Goal: Information Seeking & Learning: Learn about a topic

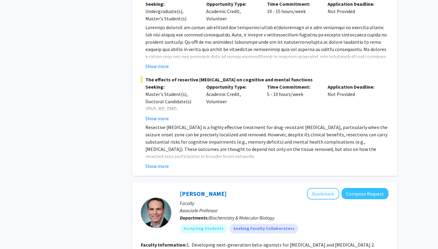
scroll to position [3258, 0]
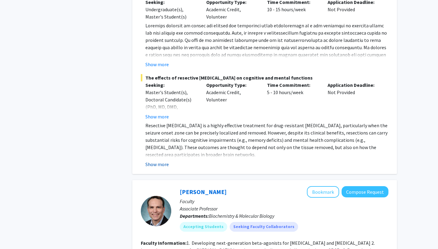
click at [158, 161] on button "Show more" at bounding box center [156, 164] width 23 height 7
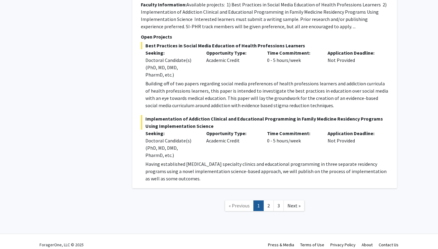
scroll to position [4575, 0]
click at [271, 201] on link "2" at bounding box center [268, 206] width 10 height 11
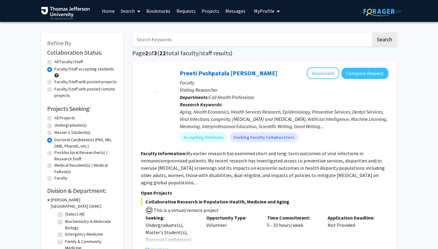
scroll to position [94, 0]
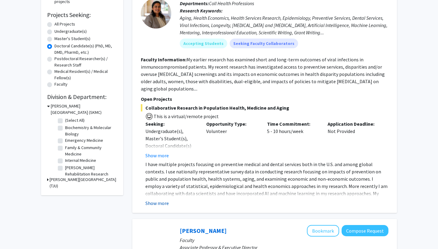
click at [164, 200] on button "Show more" at bounding box center [156, 203] width 23 height 7
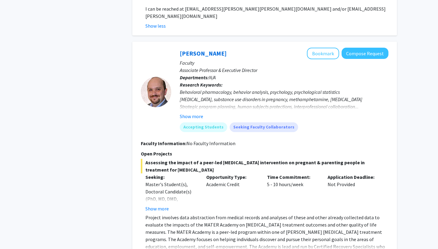
scroll to position [441, 0]
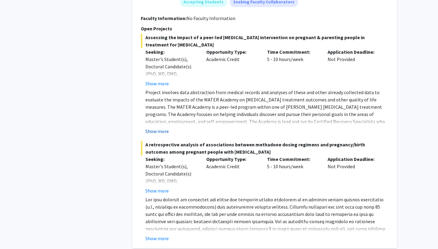
click at [163, 128] on button "Show more" at bounding box center [156, 131] width 23 height 7
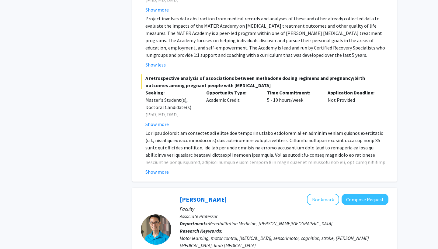
scroll to position [522, 0]
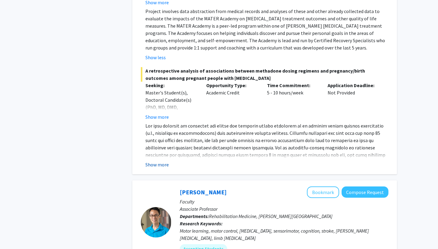
click at [161, 161] on button "Show more" at bounding box center [156, 164] width 23 height 7
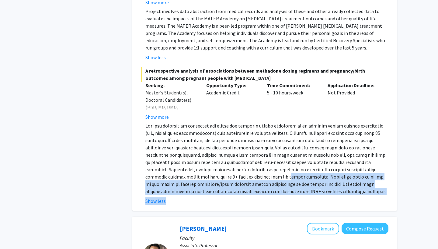
drag, startPoint x: 247, startPoint y: 165, endPoint x: 280, endPoint y: 187, distance: 39.3
click at [279, 187] on fg-read-more "Show less" at bounding box center [265, 163] width 248 height 83
click at [334, 174] on p at bounding box center [266, 158] width 243 height 73
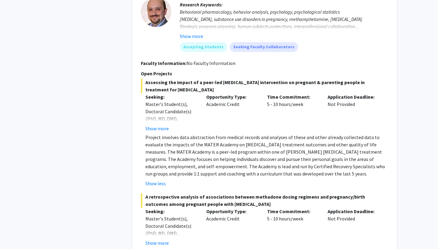
scroll to position [287, 0]
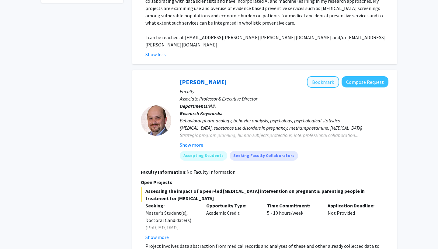
click at [322, 76] on button "Bookmark" at bounding box center [323, 82] width 32 height 12
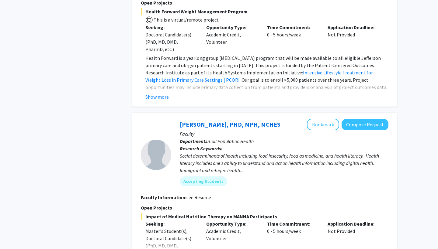
scroll to position [1275, 0]
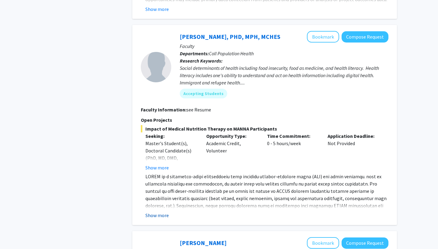
click at [155, 212] on button "Show more" at bounding box center [156, 215] width 23 height 7
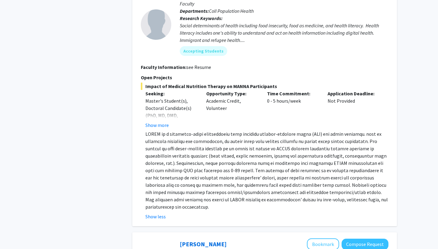
scroll to position [1318, 0]
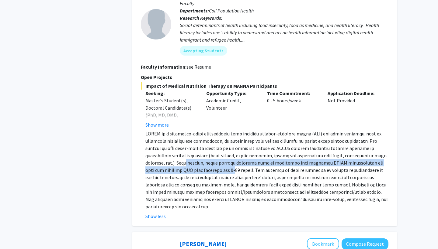
drag, startPoint x: 184, startPoint y: 140, endPoint x: 212, endPoint y: 151, distance: 30.7
click at [212, 151] on p at bounding box center [266, 170] width 243 height 80
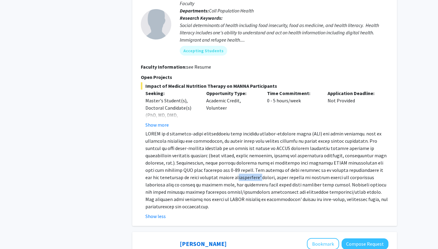
drag, startPoint x: 228, startPoint y: 156, endPoint x: 245, endPoint y: 157, distance: 17.1
click at [245, 157] on p at bounding box center [266, 170] width 243 height 80
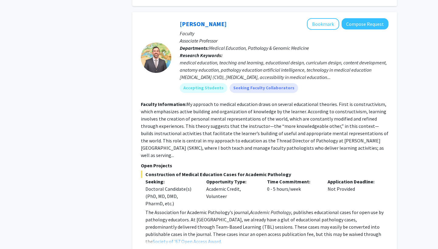
scroll to position [1798, 0]
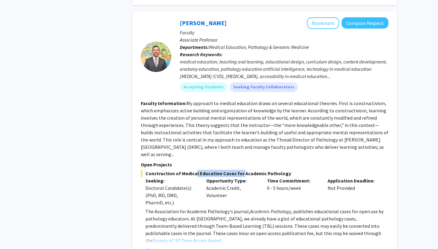
drag, startPoint x: 193, startPoint y: 146, endPoint x: 238, endPoint y: 146, distance: 45.9
click at [238, 170] on span "Construction of Medical Education Cases for Academic Pathology" at bounding box center [265, 173] width 248 height 7
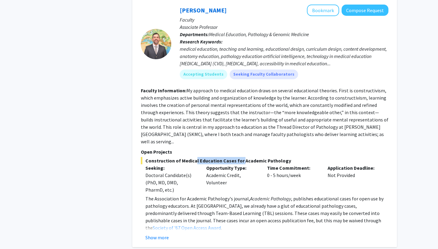
scroll to position [1811, 0]
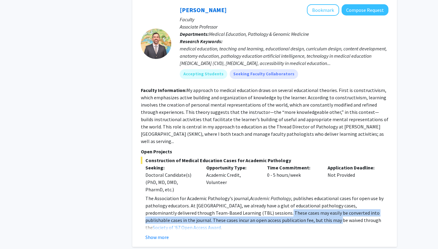
drag, startPoint x: 247, startPoint y: 185, endPoint x: 287, endPoint y: 193, distance: 40.9
click at [287, 195] on p "The Association for Academic Pathology's journal, Academic Pathology , publishe…" at bounding box center [266, 213] width 243 height 37
click at [160, 234] on button "Show more" at bounding box center [156, 237] width 23 height 7
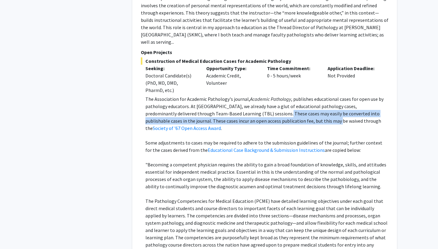
scroll to position [1786, 0]
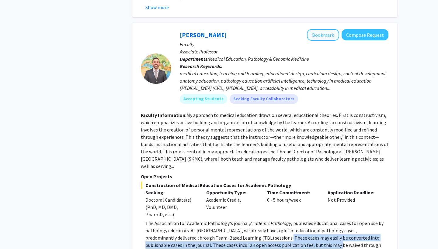
click at [323, 29] on button "Bookmark" at bounding box center [323, 35] width 32 height 12
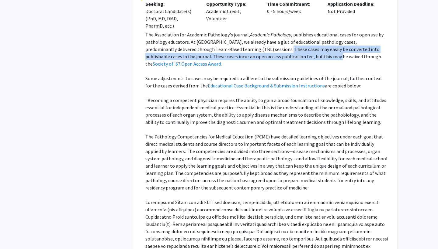
scroll to position [2058, 0]
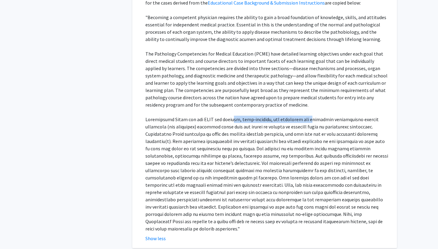
drag, startPoint x: 228, startPoint y: 85, endPoint x: 304, endPoint y: 85, distance: 75.4
click at [304, 116] on p at bounding box center [266, 174] width 243 height 117
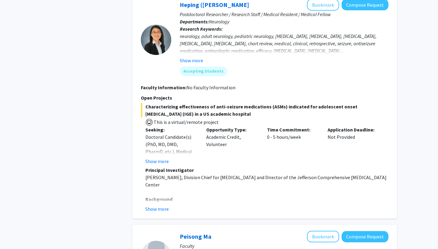
scroll to position [2331, 0]
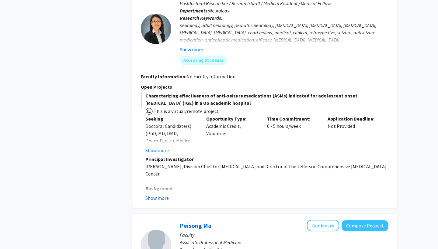
click at [155, 195] on button "Show more" at bounding box center [156, 198] width 23 height 7
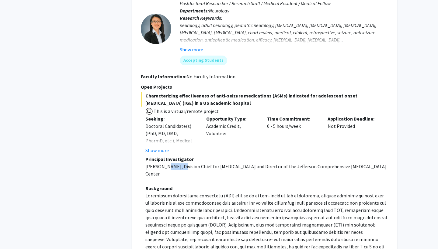
drag, startPoint x: 164, startPoint y: 125, endPoint x: 180, endPoint y: 125, distance: 15.8
click at [180, 163] on p "[PERSON_NAME], Division Chief for [MEDICAL_DATA] and Director of the Jefferson …" at bounding box center [266, 170] width 243 height 15
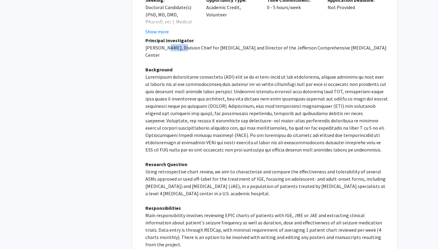
scroll to position [2453, 0]
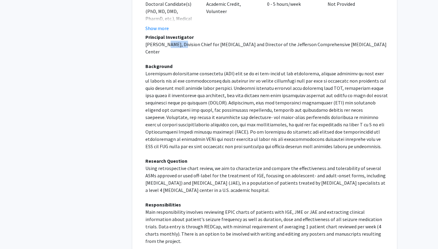
drag, startPoint x: 167, startPoint y: 120, endPoint x: 301, endPoint y: 140, distance: 136.2
click at [301, 165] on p "Using retrospective chart review, we aim to characterize and compare the effect…" at bounding box center [266, 179] width 243 height 29
click at [160, 248] on button "Show less" at bounding box center [155, 251] width 20 height 7
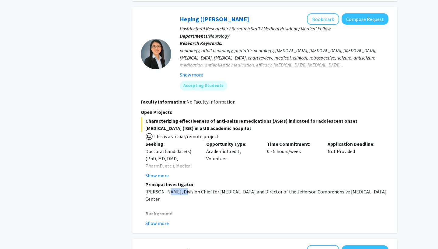
scroll to position [2133, 0]
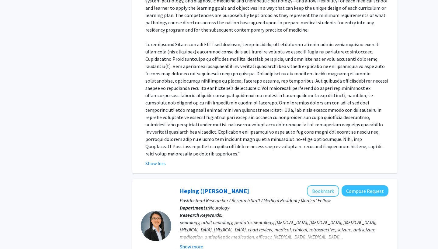
click at [322, 186] on button "Bookmark" at bounding box center [323, 192] width 32 height 12
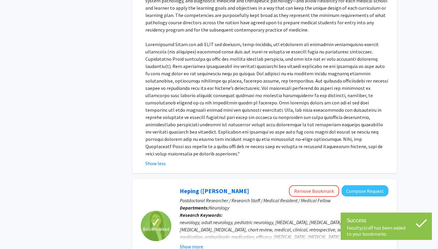
scroll to position [2348, 0]
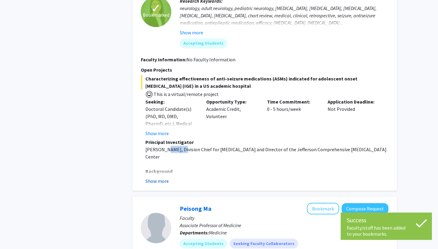
click at [155, 178] on button "Show more" at bounding box center [156, 181] width 23 height 7
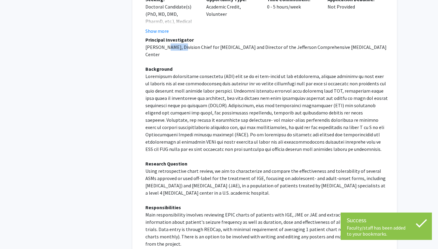
scroll to position [2450, 0]
click at [196, 211] on p "Main responsibility involves reviewing EPIC charts of patients with IGE, JME or…" at bounding box center [266, 229] width 243 height 37
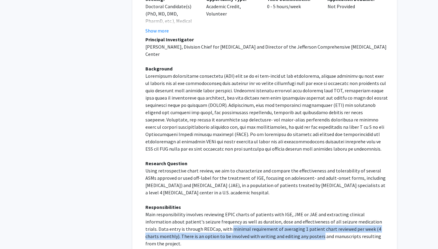
drag, startPoint x: 213, startPoint y: 181, endPoint x: 261, endPoint y: 184, distance: 47.6
click at [261, 211] on p "Main responsibility involves reviewing EPIC charts of patients with IGE, JME or…" at bounding box center [266, 229] width 243 height 37
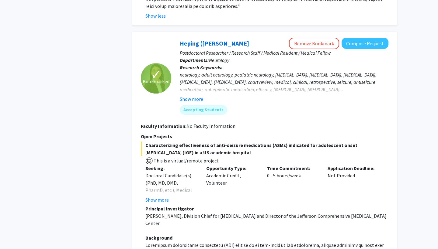
scroll to position [2281, 0]
click at [261, 227] on p at bounding box center [266, 230] width 243 height 7
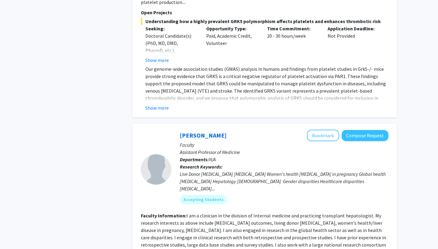
scroll to position [2846, 0]
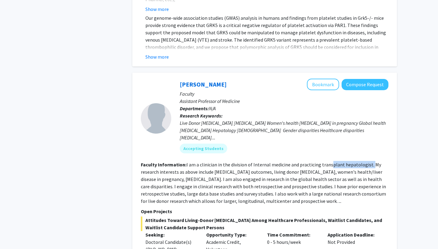
drag, startPoint x: 328, startPoint y: 100, endPoint x: 368, endPoint y: 100, distance: 39.8
click at [368, 162] on fg-read-more "I am a clinician in the division of Internal medicine and practicing transplant…" at bounding box center [263, 183] width 245 height 43
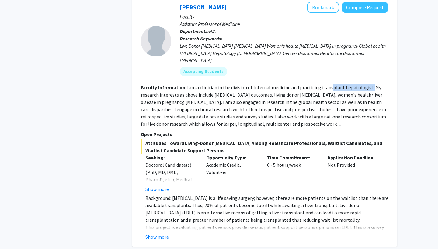
scroll to position [2923, 0]
click at [152, 234] on button "Show more" at bounding box center [156, 237] width 23 height 7
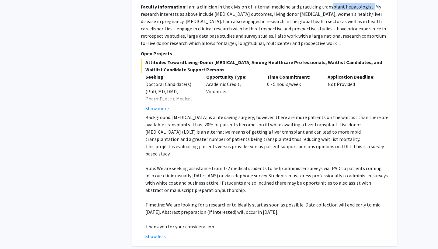
scroll to position [3004, 0]
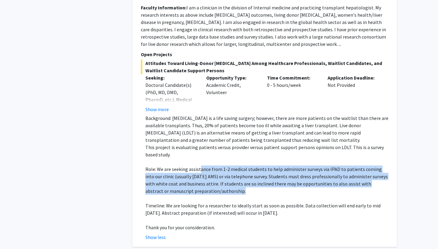
drag, startPoint x: 199, startPoint y: 105, endPoint x: 278, endPoint y: 126, distance: 81.8
click at [278, 166] on p "Role: We are seeking assistance from 1-2 medical students to help administer su…" at bounding box center [266, 180] width 243 height 29
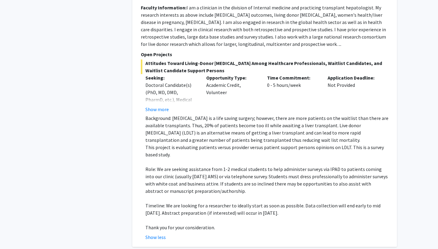
click at [263, 202] on p "Timeline: We are looking for a researcher to ideally start as soon as possible.…" at bounding box center [266, 209] width 243 height 15
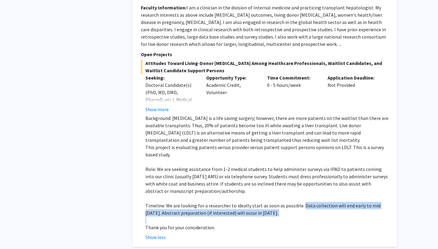
drag, startPoint x: 300, startPoint y: 141, endPoint x: 301, endPoint y: 152, distance: 11.3
click at [301, 152] on div "Background: [MEDICAL_DATA] is a life saving surgery; however, there are more pa…" at bounding box center [266, 173] width 243 height 117
click at [301, 217] on p at bounding box center [266, 220] width 243 height 7
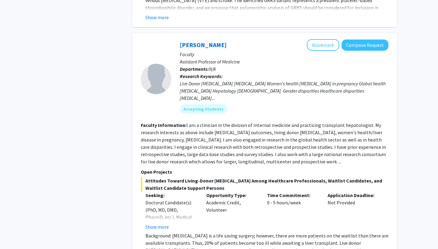
scroll to position [2857, 0]
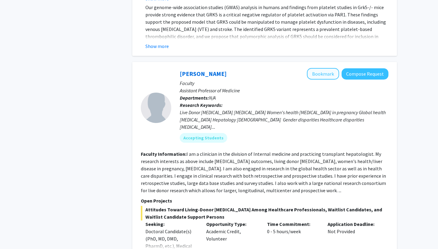
click at [317, 68] on button "Bookmark" at bounding box center [323, 74] width 32 height 12
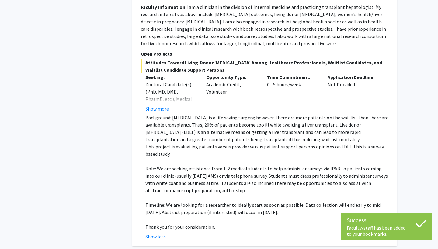
scroll to position [3004, 0]
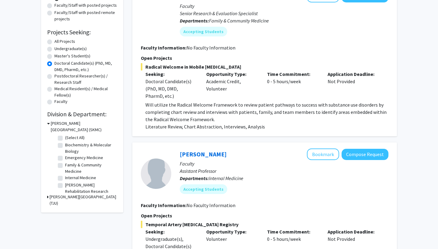
scroll to position [39, 0]
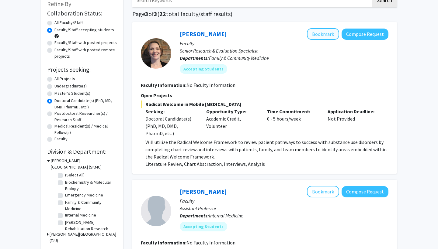
click at [321, 37] on button "Bookmark" at bounding box center [323, 34] width 32 height 12
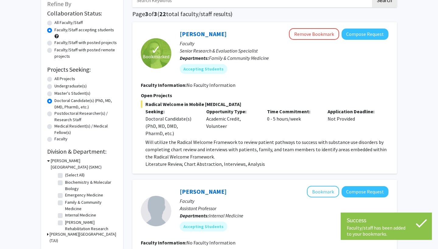
scroll to position [194, 0]
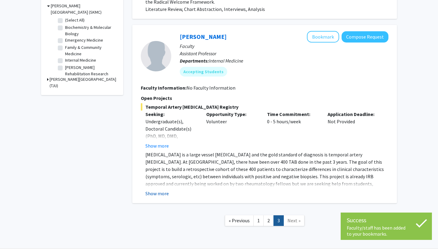
click at [162, 191] on button "Show more" at bounding box center [156, 193] width 23 height 7
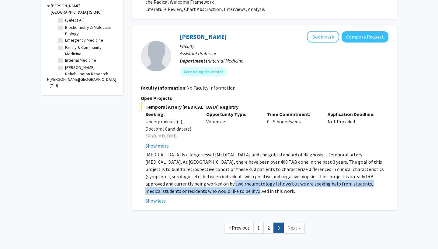
drag, startPoint x: 167, startPoint y: 185, endPoint x: 180, endPoint y: 188, distance: 13.7
click at [180, 188] on p "[MEDICAL_DATA] is a large vessel [MEDICAL_DATA] and the gold standard of diagno…" at bounding box center [266, 173] width 243 height 44
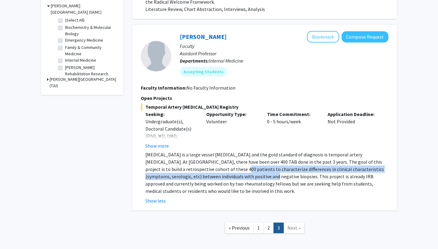
drag, startPoint x: 175, startPoint y: 171, endPoint x: 198, endPoint y: 177, distance: 23.2
click at [198, 177] on p "[MEDICAL_DATA] is a large vessel [MEDICAL_DATA] and the gold standard of diagno…" at bounding box center [266, 173] width 243 height 44
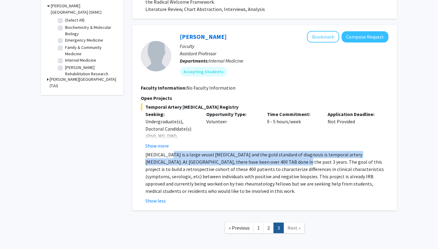
drag, startPoint x: 165, startPoint y: 158, endPoint x: 247, endPoint y: 160, distance: 82.2
click at [247, 160] on p "[MEDICAL_DATA] is a large vessel [MEDICAL_DATA] and the gold standard of diagno…" at bounding box center [266, 173] width 243 height 44
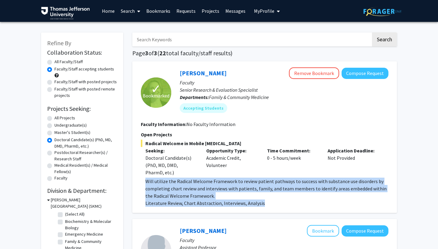
drag, startPoint x: 260, startPoint y: 204, endPoint x: 141, endPoint y: 184, distance: 121.4
click at [141, 184] on div "✓ Bookmarked [PERSON_NAME] Remove Bookmark Compose Request Faculty Senior Resea…" at bounding box center [264, 137] width 265 height 152
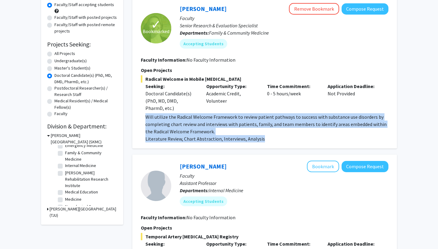
scroll to position [29, 0]
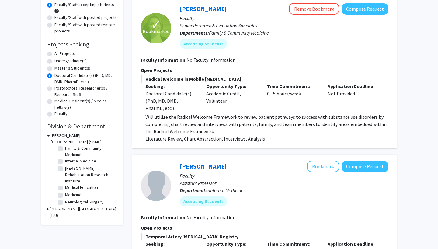
click at [65, 189] on label "Medical Education" at bounding box center [81, 188] width 33 height 6
click at [65, 189] on input "Medical Education" at bounding box center [67, 187] width 4 height 4
checkbox input "true"
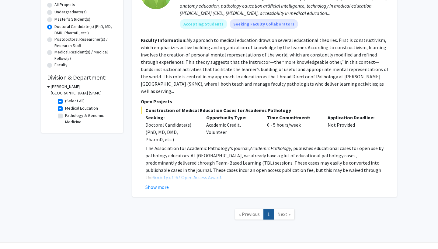
scroll to position [99, 0]
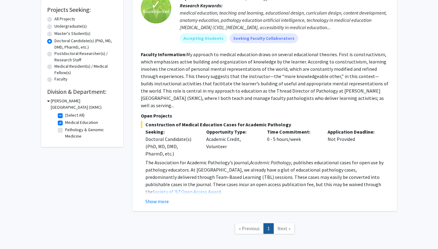
click at [54, 21] on label "All Projects" at bounding box center [64, 19] width 21 height 6
click at [54, 20] on input "All Projects" at bounding box center [56, 18] width 4 height 4
radio input "true"
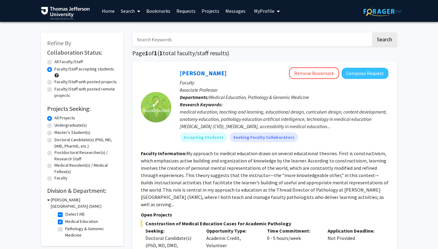
click at [54, 63] on label "All Faculty/Staff" at bounding box center [68, 62] width 28 height 6
click at [54, 63] on input "All Faculty/Staff" at bounding box center [56, 61] width 4 height 4
radio input "true"
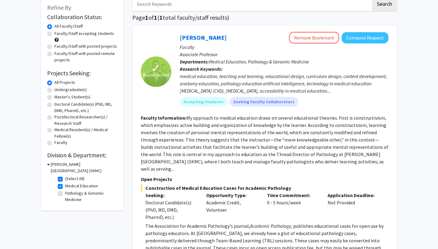
scroll to position [122, 0]
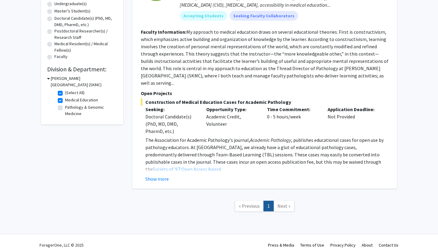
click at [65, 102] on label "Medical Education" at bounding box center [81, 100] width 33 height 6
click at [65, 101] on input "Medical Education" at bounding box center [67, 99] width 4 height 4
checkbox input "false"
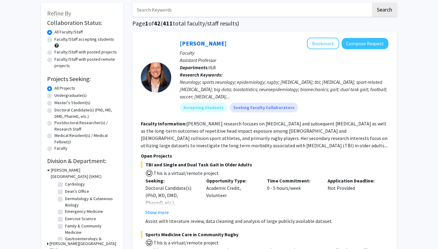
scroll to position [33, 0]
click at [65, 200] on label "Dermatology & Cutaneous Biology" at bounding box center [90, 202] width 50 height 13
click at [65, 200] on input "Dermatology & Cutaneous Biology" at bounding box center [67, 198] width 4 height 4
checkbox input "true"
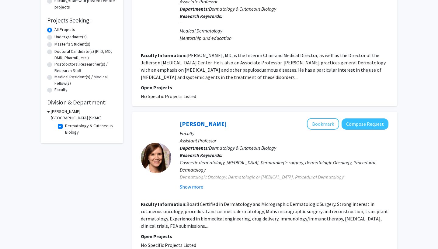
scroll to position [136, 0]
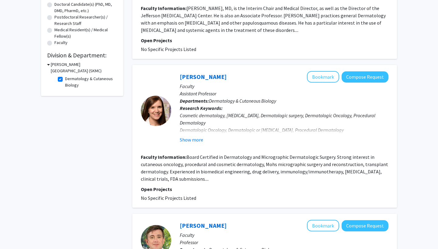
click at [179, 181] on fg-read-more "Board Certified in Dermatology and Micrographic Dermatologic Surgery. Strong in…" at bounding box center [264, 168] width 247 height 28
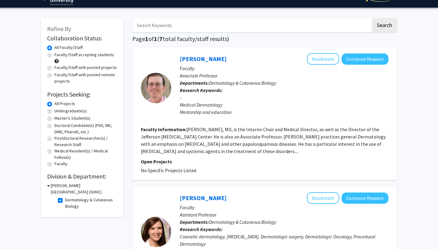
scroll to position [89, 0]
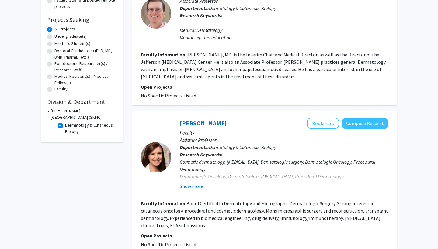
click at [65, 127] on label "Dermatology & Cutaneous Biology" at bounding box center [90, 128] width 50 height 13
click at [65, 126] on input "Dermatology & Cutaneous Biology" at bounding box center [67, 124] width 4 height 4
checkbox input "false"
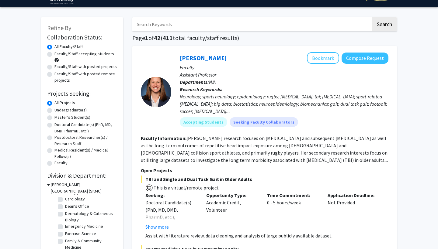
scroll to position [45, 0]
click at [91, 174] on h2 "Division & Department:" at bounding box center [82, 175] width 70 height 7
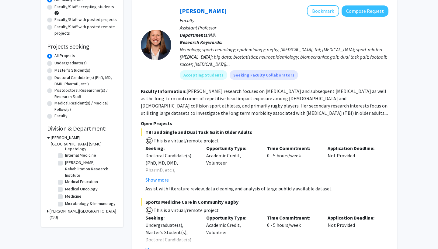
scroll to position [103, 0]
click at [65, 186] on label "Medical Oncology" at bounding box center [81, 184] width 33 height 6
click at [65, 185] on input "Medical Oncology" at bounding box center [67, 183] width 4 height 4
checkbox input "true"
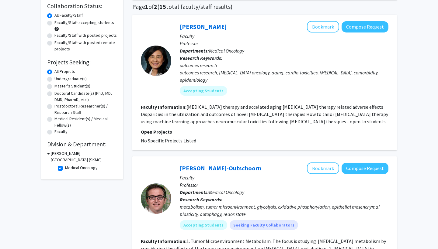
scroll to position [47, 0]
click at [282, 124] on fg-read-more "[MEDICAL_DATA] therapy and accelated aging [MEDICAL_DATA] therapy related adver…" at bounding box center [265, 114] width 248 height 21
click at [283, 124] on fg-read-more "[MEDICAL_DATA] therapy and accelated aging [MEDICAL_DATA] therapy related adver…" at bounding box center [265, 114] width 248 height 21
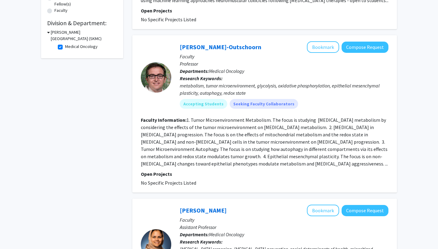
scroll to position [170, 0]
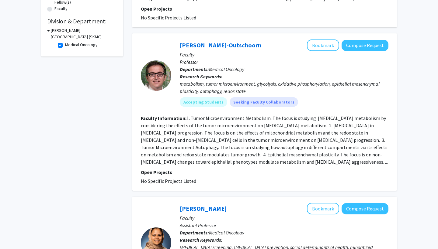
click at [223, 165] on fg-read-more "1. Tumor Microenvironment Metabolism. The focus is studying [MEDICAL_DATA] meta…" at bounding box center [264, 140] width 247 height 50
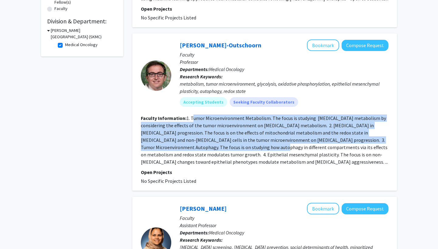
drag, startPoint x: 192, startPoint y: 119, endPoint x: 234, endPoint y: 147, distance: 50.1
click at [234, 147] on fg-read-more "1. Tumor Microenvironment Metabolism. The focus is studying [MEDICAL_DATA] meta…" at bounding box center [264, 140] width 247 height 50
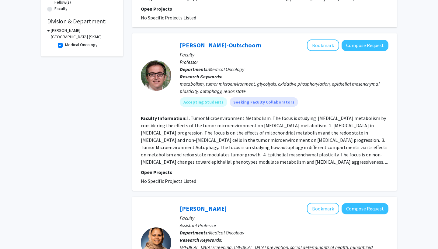
click at [252, 142] on fg-read-more "1. Tumor Microenvironment Metabolism. The focus is studying [MEDICAL_DATA] meta…" at bounding box center [264, 140] width 247 height 50
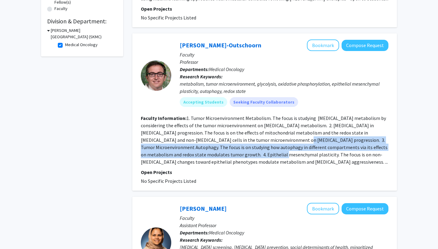
drag, startPoint x: 252, startPoint y: 142, endPoint x: 231, endPoint y: 154, distance: 24.7
click at [231, 154] on fg-read-more "1. Tumor Microenvironment Metabolism. The focus is studying [MEDICAL_DATA] meta…" at bounding box center [264, 140] width 247 height 50
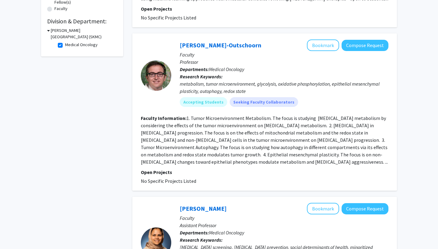
click at [237, 169] on fg-search-faculty "[PERSON_NAME]-Outschoorn Bookmark Compose Request Faculty Professor Departments…" at bounding box center [265, 112] width 248 height 145
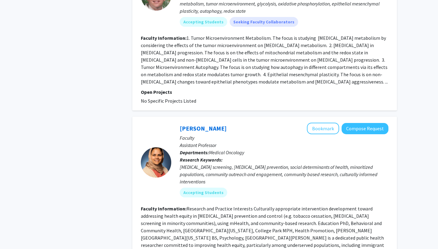
scroll to position [313, 0]
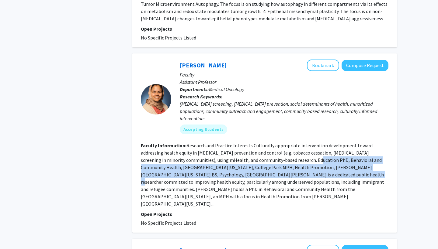
drag, startPoint x: 261, startPoint y: 156, endPoint x: 253, endPoint y: 167, distance: 13.5
click at [253, 167] on fg-read-more "Research and Practice Interests Culturally appropriate intervention development…" at bounding box center [262, 175] width 243 height 64
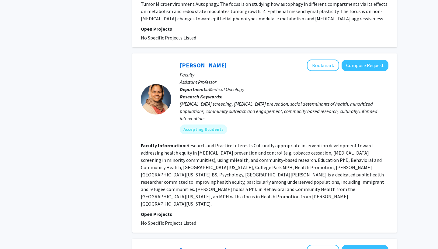
click at [163, 192] on fg-read-more "Research and Practice Interests Culturally appropriate intervention development…" at bounding box center [262, 175] width 243 height 64
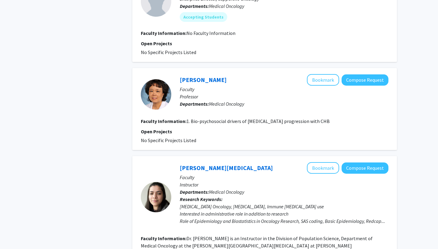
scroll to position [1159, 0]
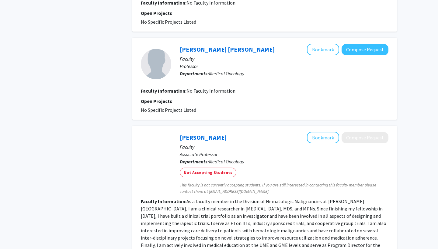
scroll to position [382, 0]
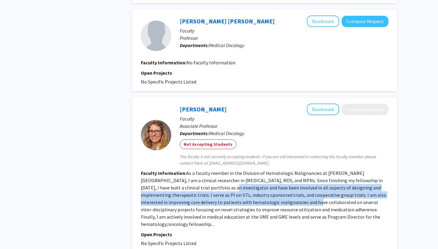
drag, startPoint x: 177, startPoint y: 166, endPoint x: 247, endPoint y: 180, distance: 71.0
click at [247, 180] on fg-read-more "As a faculty member in the Division of Hematologic Malignancies at [PERSON_NAME…" at bounding box center [263, 198] width 245 height 57
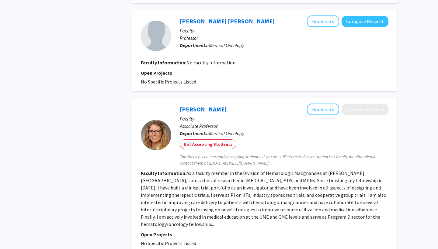
click at [267, 184] on fg-read-more "As a faculty member in the Division of Hematologic Malignancies at [PERSON_NAME…" at bounding box center [263, 198] width 245 height 57
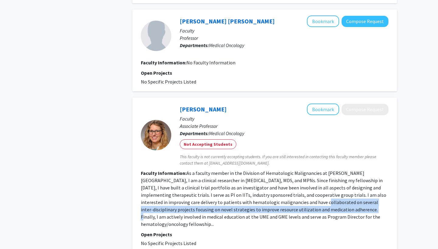
drag, startPoint x: 256, startPoint y: 181, endPoint x: 292, endPoint y: 190, distance: 37.5
click at [292, 190] on fg-read-more "As a faculty member in the Division of Hematologic Malignancies at [PERSON_NAME…" at bounding box center [263, 198] width 245 height 57
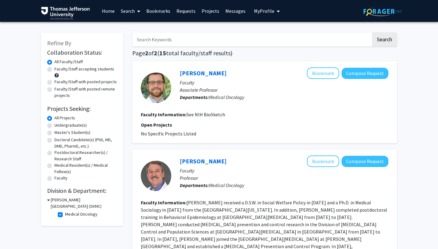
scroll to position [0, 0]
click at [65, 217] on label "Medical Oncology" at bounding box center [81, 214] width 33 height 6
click at [65, 215] on input "Medical Oncology" at bounding box center [67, 213] width 4 height 4
checkbox input "false"
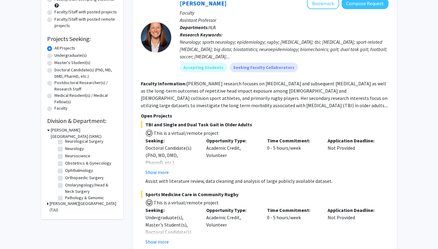
scroll to position [164, 0]
click at [65, 151] on label "Neurology" at bounding box center [74, 151] width 19 height 6
click at [65, 151] on input "Neurology" at bounding box center [67, 150] width 4 height 4
checkbox input "true"
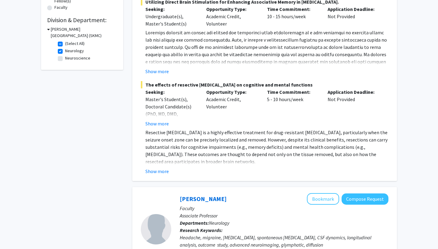
scroll to position [171, 0]
click at [162, 175] on button "Show more" at bounding box center [156, 171] width 23 height 7
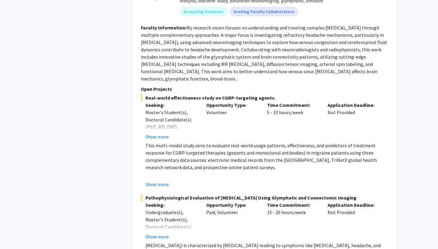
scroll to position [444, 0]
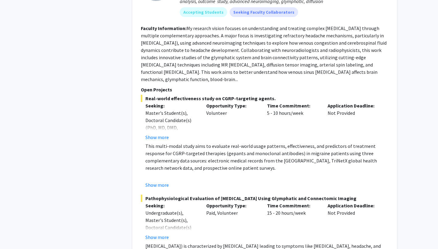
click at [153, 82] on fg-read-more "My research vision focuses on understanding and treating complex [MEDICAL_DATA]…" at bounding box center [264, 53] width 246 height 57
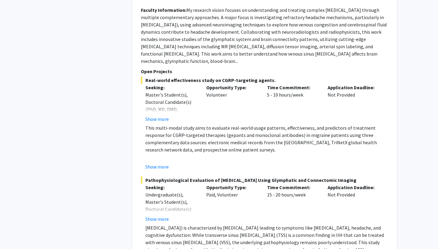
scroll to position [504, 0]
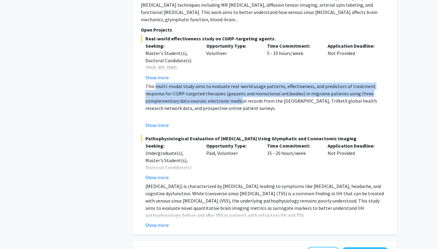
drag, startPoint x: 156, startPoint y: 86, endPoint x: 198, endPoint y: 101, distance: 44.6
click at [198, 101] on p "This multi-modal study aims to evaluate real-world usage patterns, effectivenes…" at bounding box center [266, 97] width 243 height 29
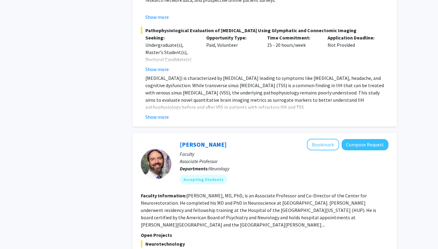
scroll to position [614, 0]
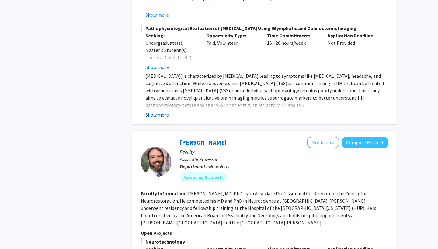
click at [161, 119] on button "Show more" at bounding box center [156, 114] width 23 height 7
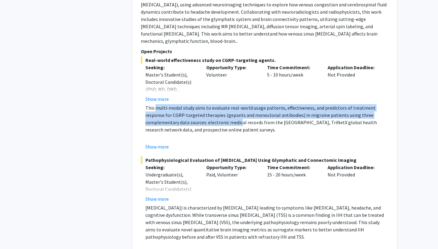
scroll to position [466, 0]
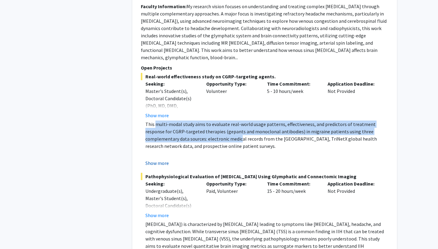
click at [163, 163] on button "Show more" at bounding box center [156, 163] width 23 height 7
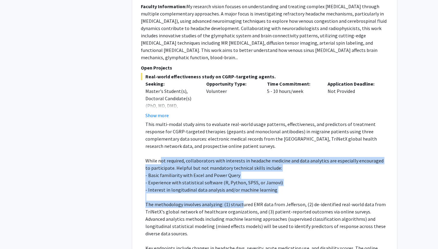
drag, startPoint x: 162, startPoint y: 161, endPoint x: 240, endPoint y: 206, distance: 90.7
click at [240, 206] on div "This multi-modal study aims to evaluate real-world usage patterns, effectivenes…" at bounding box center [266, 205] width 243 height 168
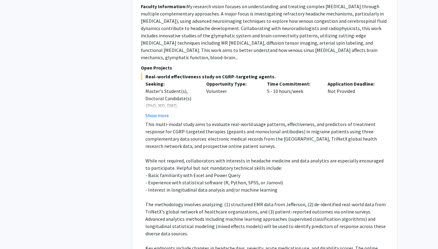
click at [206, 142] on p "This multi-modal study aims to evaluate real-world usage patterns, effectivenes…" at bounding box center [266, 135] width 243 height 29
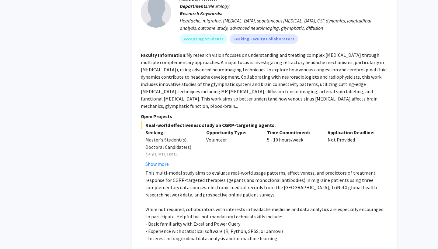
scroll to position [415, 0]
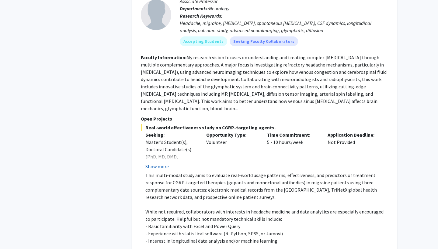
click at [159, 168] on button "Show more" at bounding box center [156, 166] width 23 height 7
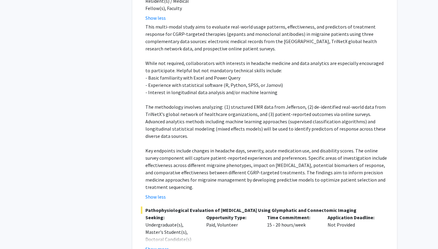
scroll to position [604, 0]
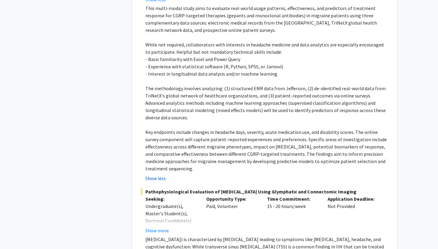
click at [157, 179] on button "Show less" at bounding box center [155, 178] width 20 height 7
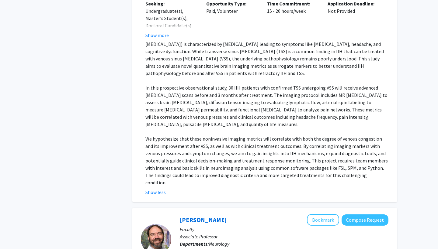
scroll to position [711, 0]
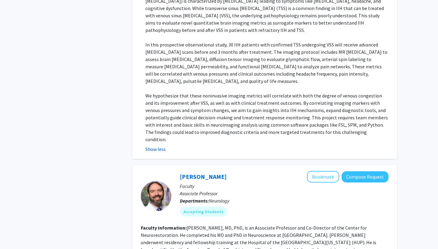
click at [155, 146] on button "Show less" at bounding box center [155, 149] width 20 height 7
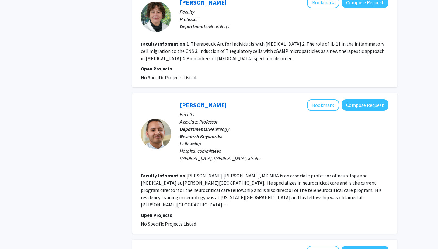
scroll to position [1666, 0]
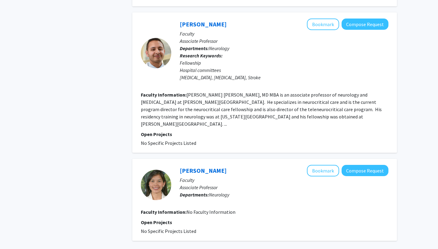
click at [358, 125] on fg-read-more "[PERSON_NAME] [PERSON_NAME], MD MBA is an associate professor of neurology and …" at bounding box center [261, 109] width 241 height 35
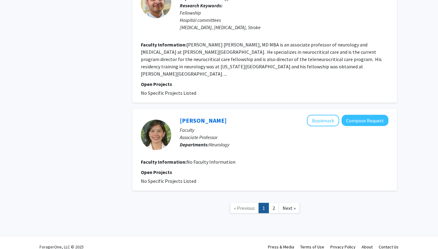
scroll to position [1725, 0]
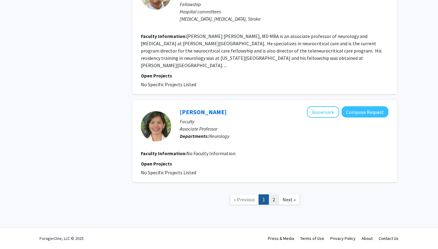
click at [275, 199] on link "2" at bounding box center [274, 200] width 10 height 11
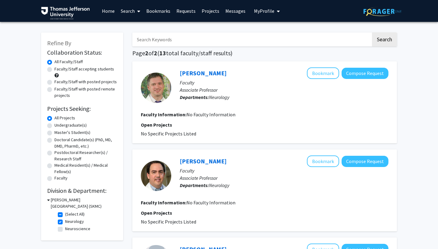
click at [296, 0] on div "Skip navigation Home Search Bookmarks Requests Projects Messages My Profile [PE…" at bounding box center [219, 11] width 365 height 22
